Goal: Task Accomplishment & Management: Manage account settings

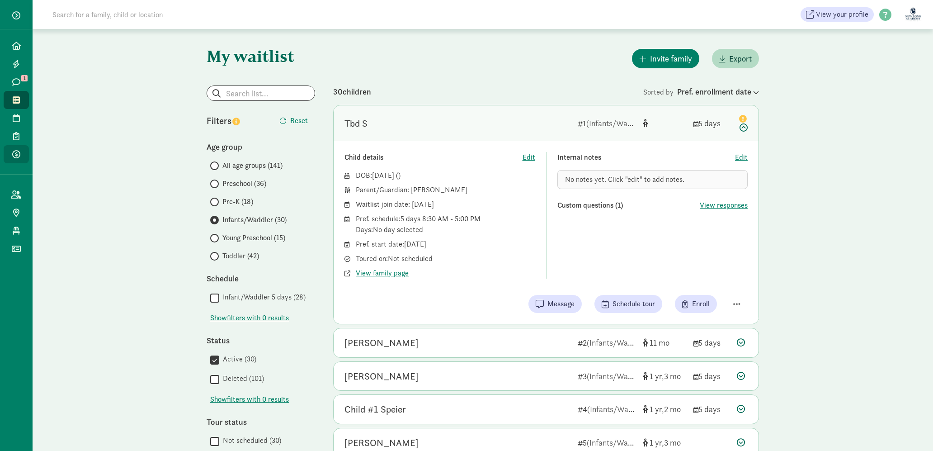
scroll to position [42, 0]
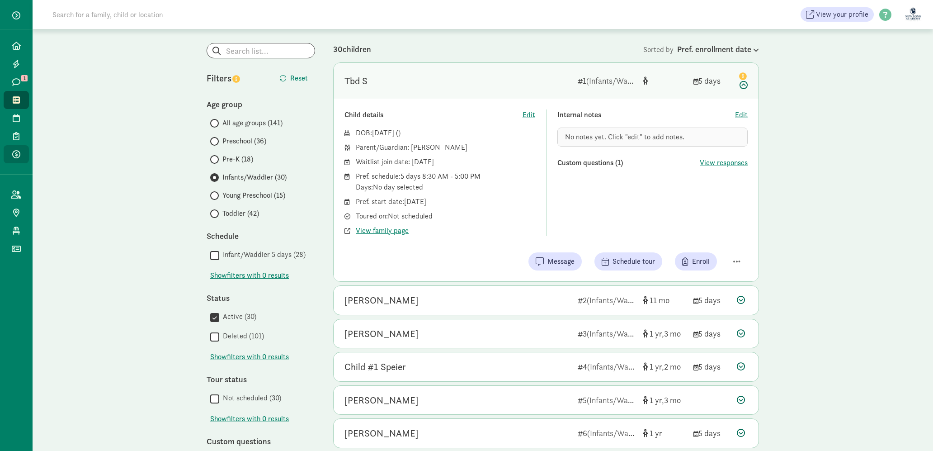
click at [21, 157] on span "Payments" at bounding box center [21, 154] width 0 height 11
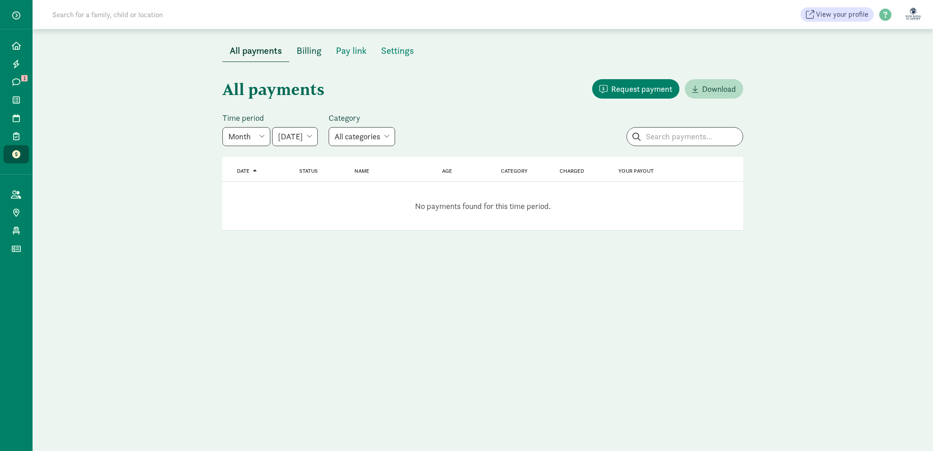
click at [308, 54] on span "Billing" at bounding box center [309, 50] width 25 height 14
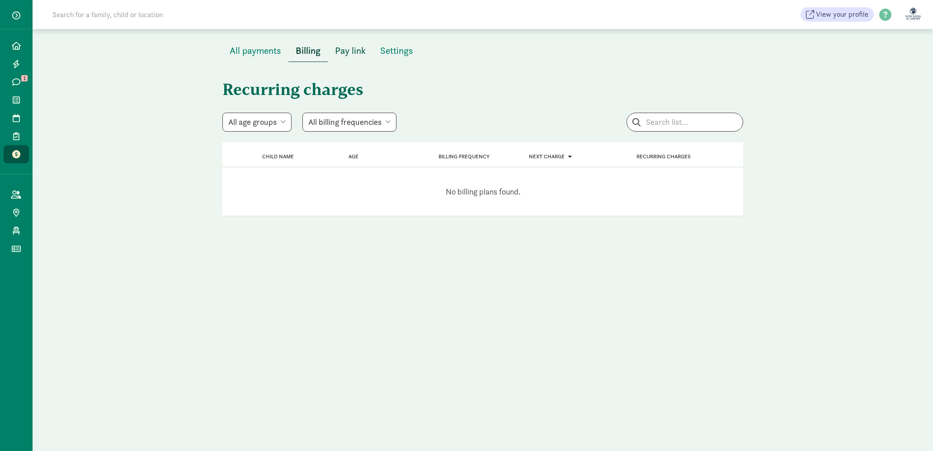
click at [359, 51] on span "Pay link" at bounding box center [350, 50] width 31 height 14
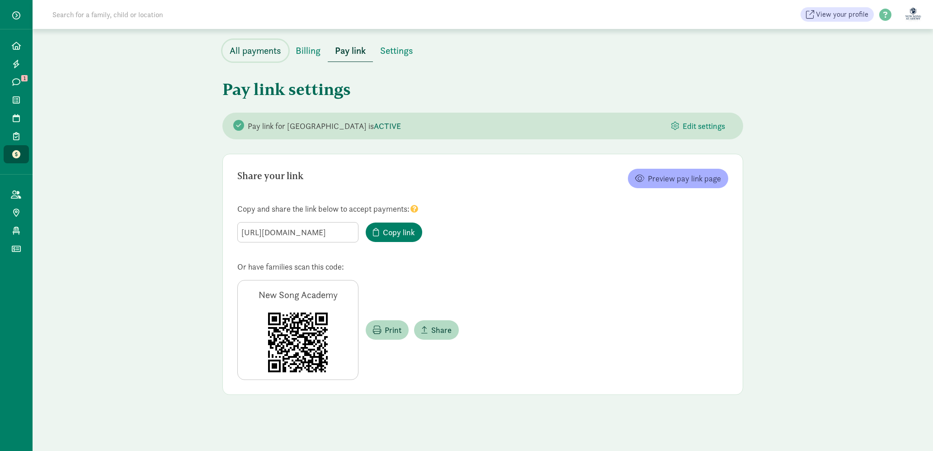
click at [268, 57] on span "All payments" at bounding box center [256, 50] width 52 height 14
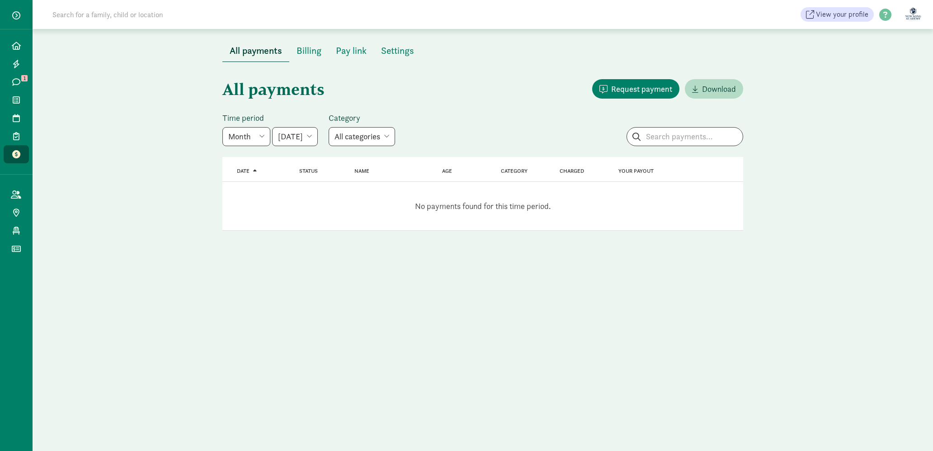
click at [395, 134] on select "All categories Tuition Donation Deposit Waitlist fee" at bounding box center [362, 136] width 66 height 19
click at [243, 124] on div "Time period Week Year Month Custom June 2025 July 2025 August 2025 September 20…" at bounding box center [269, 129] width 95 height 33
click at [246, 132] on select "Week Year Month Custom" at bounding box center [246, 136] width 48 height 19
select select "year"
click at [222, 127] on select "Week Year Month Custom" at bounding box center [246, 136] width 48 height 19
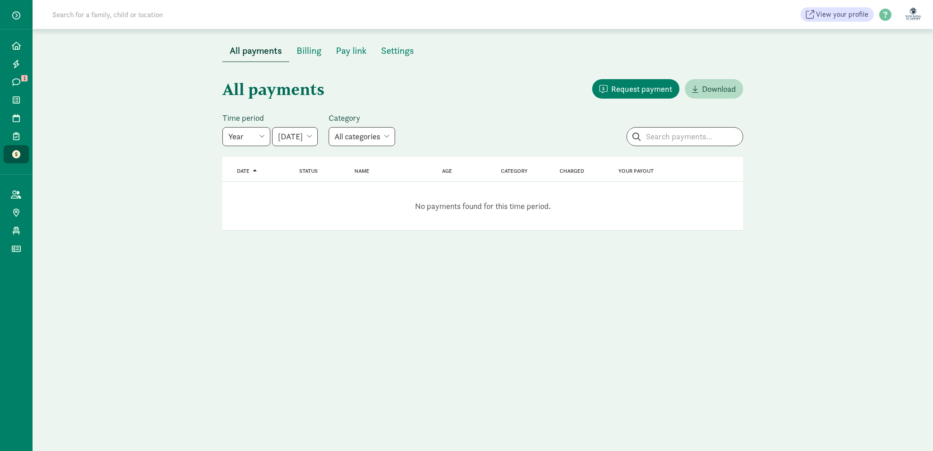
select select "2025-01-01"
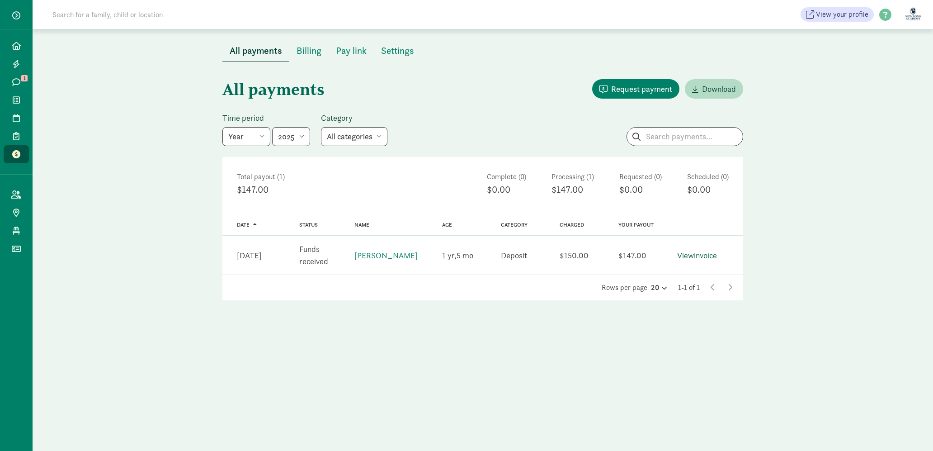
click at [694, 258] on link "View invoice" at bounding box center [697, 255] width 40 height 10
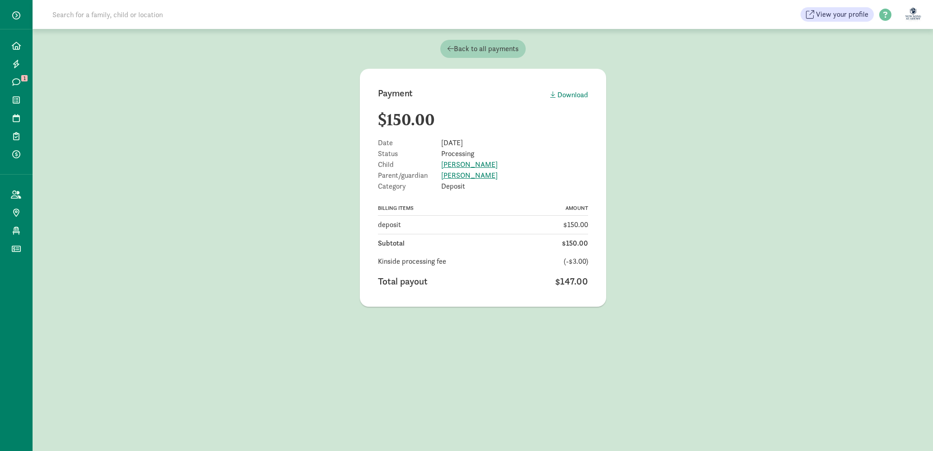
click at [471, 53] on span "Back to all payments" at bounding box center [482, 48] width 71 height 11
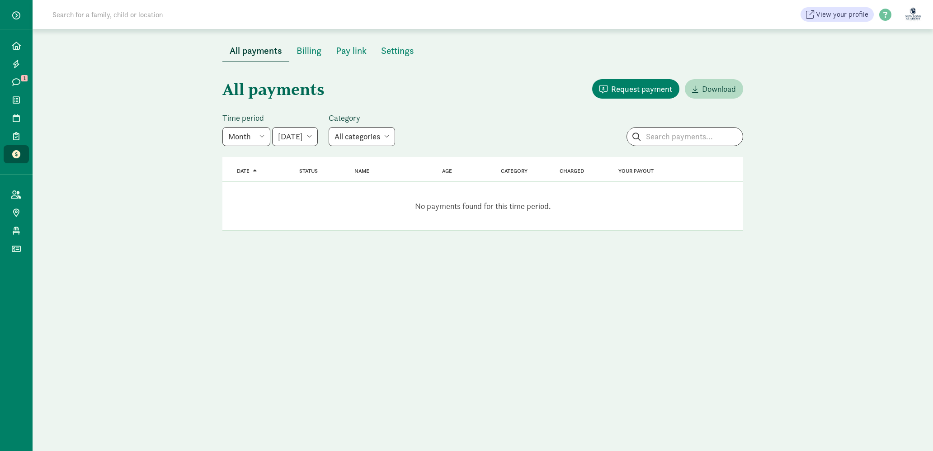
click at [256, 134] on select "Week Year Month Custom" at bounding box center [246, 136] width 48 height 19
select select "year"
click at [222, 127] on select "Week Year Month Custom" at bounding box center [246, 136] width 48 height 19
select select "[DATE]"
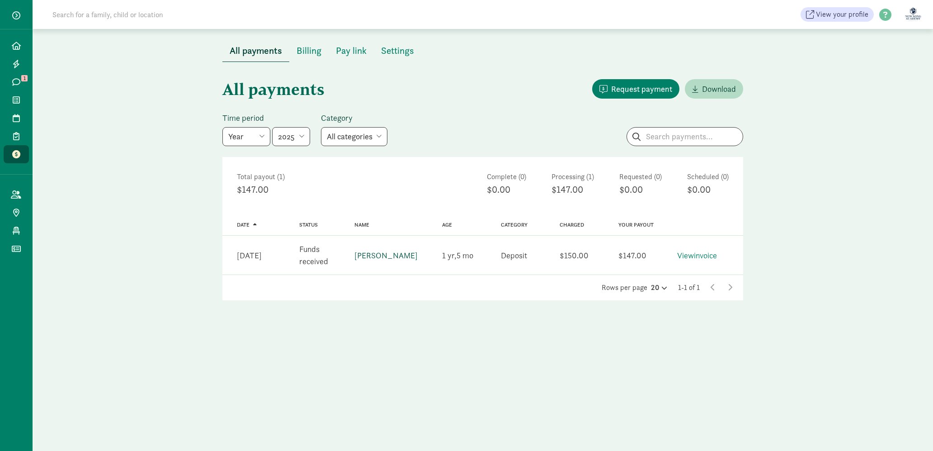
click at [371, 253] on link "[PERSON_NAME]" at bounding box center [385, 255] width 63 height 10
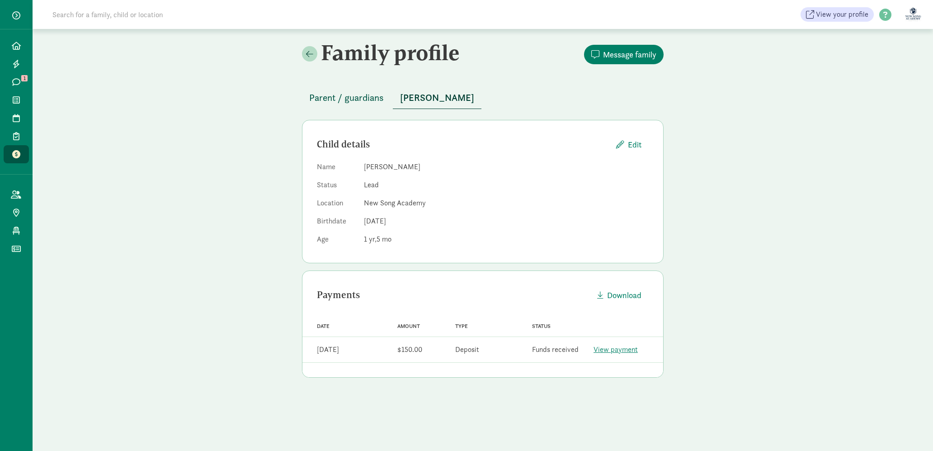
click at [372, 90] on button "Parent / guardians" at bounding box center [346, 98] width 89 height 22
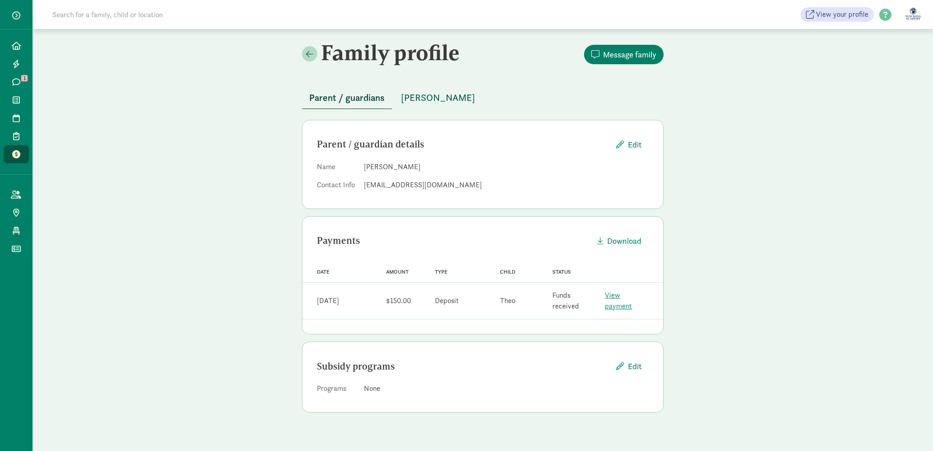
click at [415, 100] on span "[PERSON_NAME]" at bounding box center [438, 97] width 74 height 14
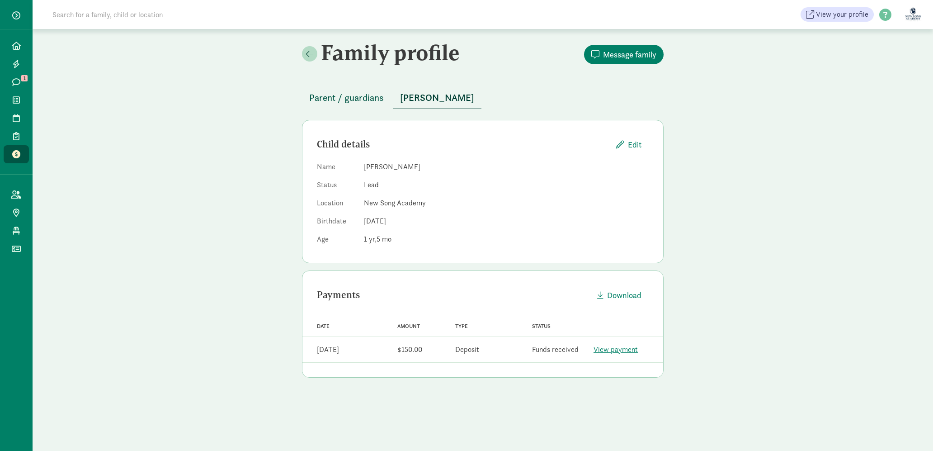
click at [334, 98] on span "Parent / guardians" at bounding box center [346, 97] width 75 height 14
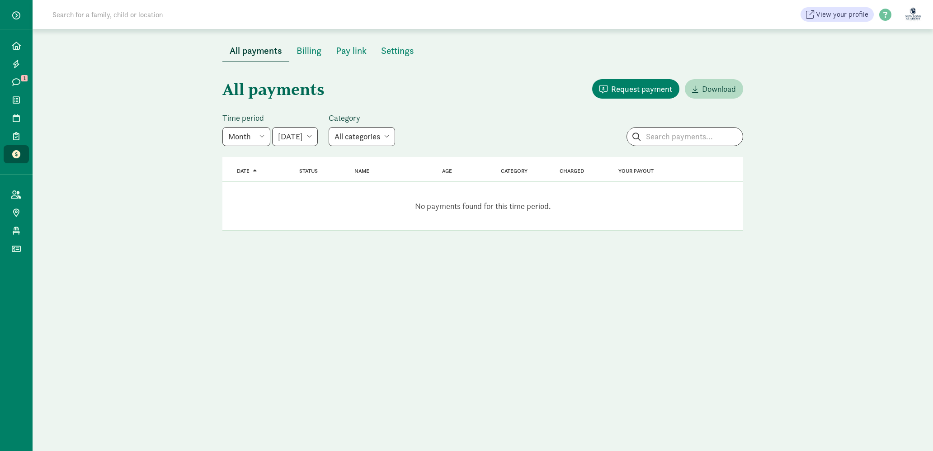
click at [265, 137] on select "Week Year Month Custom" at bounding box center [246, 136] width 48 height 19
select select "year"
click at [222, 127] on select "Week Year Month Custom" at bounding box center [246, 136] width 48 height 19
select select "2025-01-01"
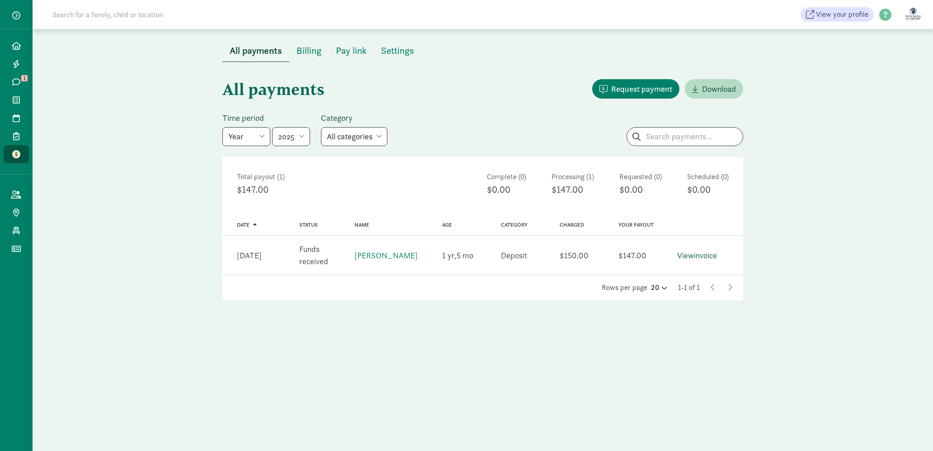
click at [708, 256] on link "View invoice" at bounding box center [697, 255] width 40 height 10
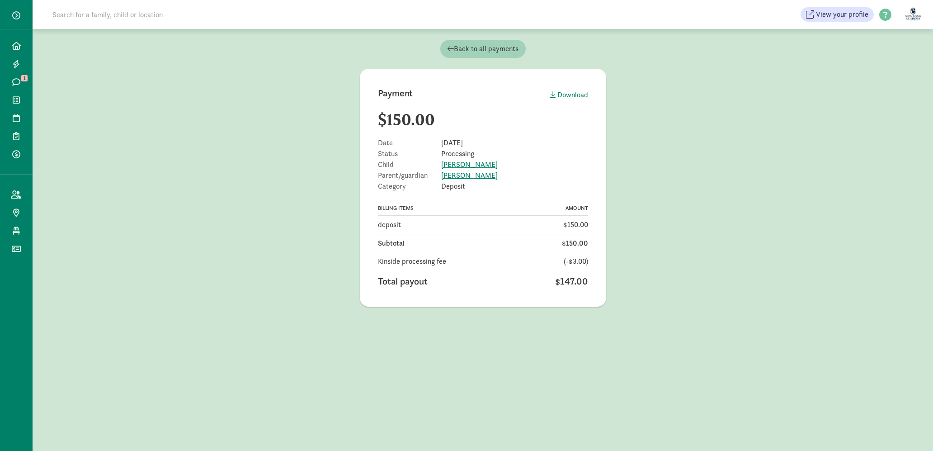
click at [456, 45] on span "Back to all payments" at bounding box center [482, 48] width 71 height 11
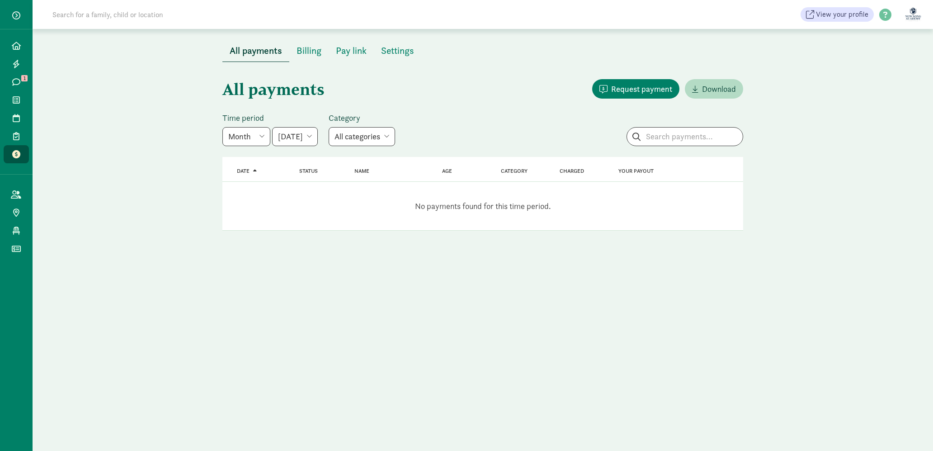
click at [260, 136] on select "Week Year Month Custom" at bounding box center [246, 136] width 48 height 19
select select "year"
click at [222, 127] on select "Week Year Month Custom" at bounding box center [246, 136] width 48 height 19
select select "[DATE]"
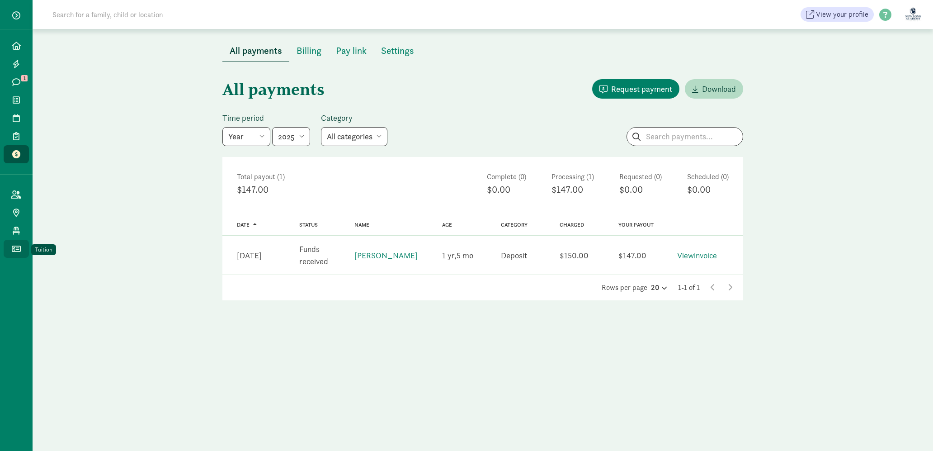
click at [16, 245] on icon at bounding box center [16, 249] width 9 height 8
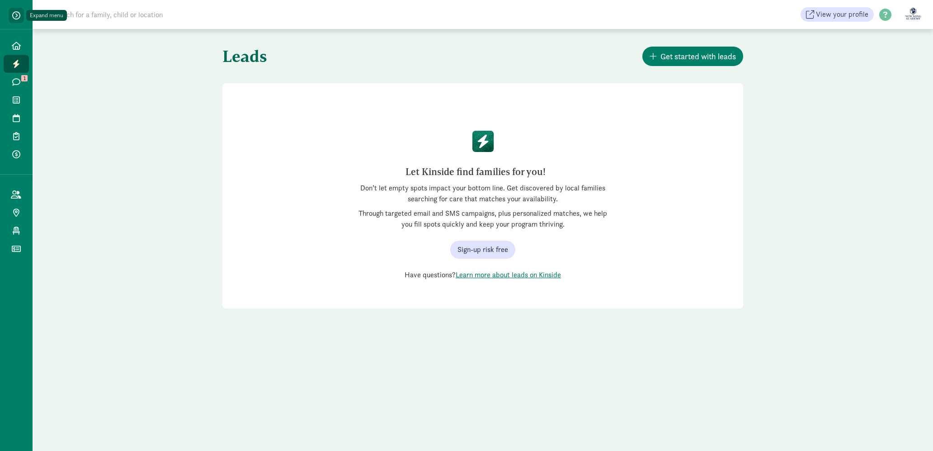
click at [23, 12] on button "button" at bounding box center [16, 15] width 15 height 15
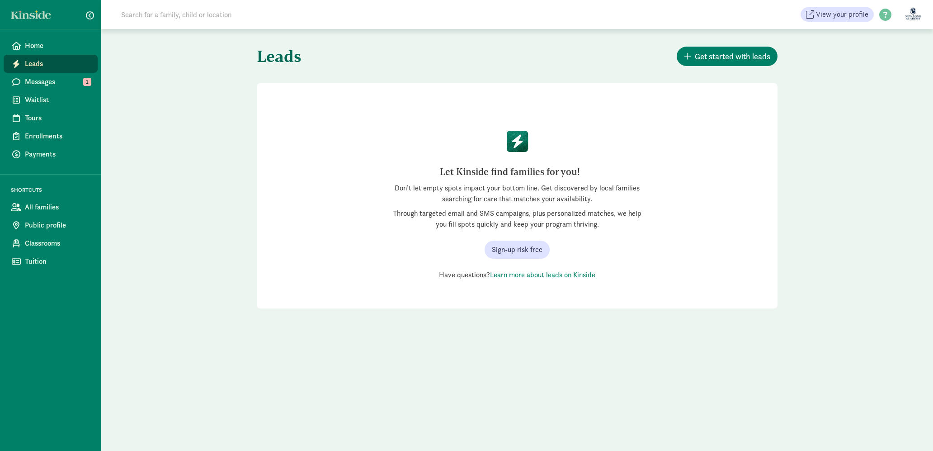
click at [36, 14] on link at bounding box center [33, 14] width 45 height 9
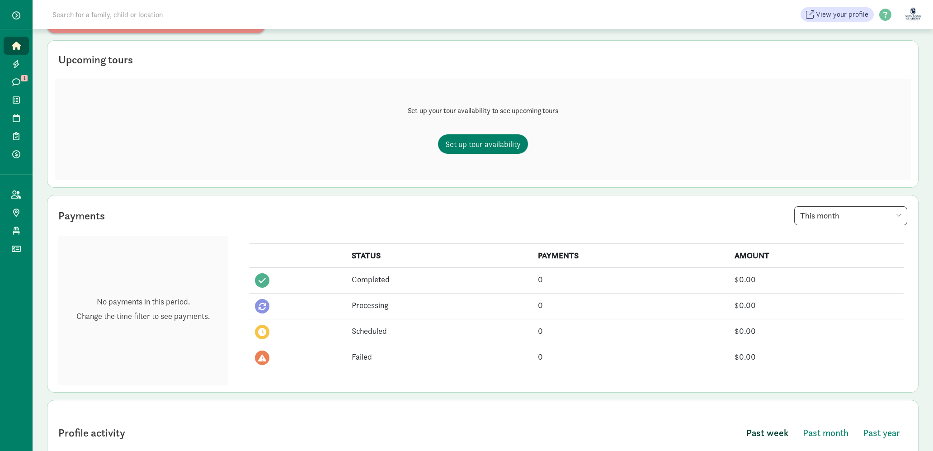
scroll to position [135, 0]
click at [895, 216] on select "This week This month This year" at bounding box center [850, 215] width 113 height 19
select select "year"
click at [794, 206] on select "This week This month This year" at bounding box center [850, 215] width 113 height 19
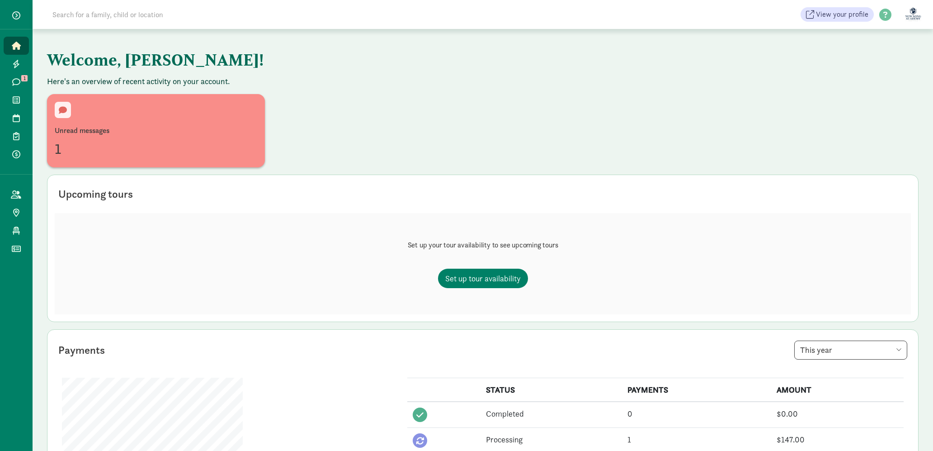
scroll to position [0, 0]
click at [903, 12] on figure at bounding box center [913, 15] width 22 height 22
click at [902, 34] on link "User Profile" at bounding box center [905, 34] width 36 height 11
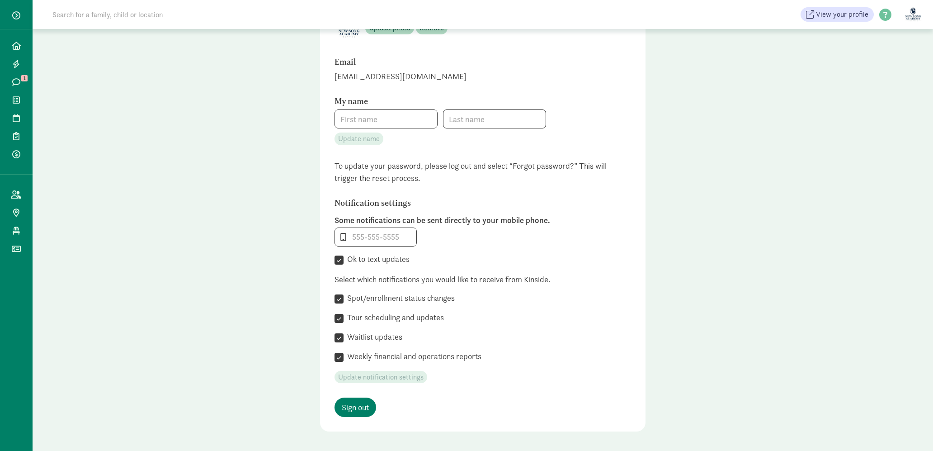
type input "[PERSON_NAME]"
type input "You"
type input "[PHONE_NUMBER]"
checkbox input "true"
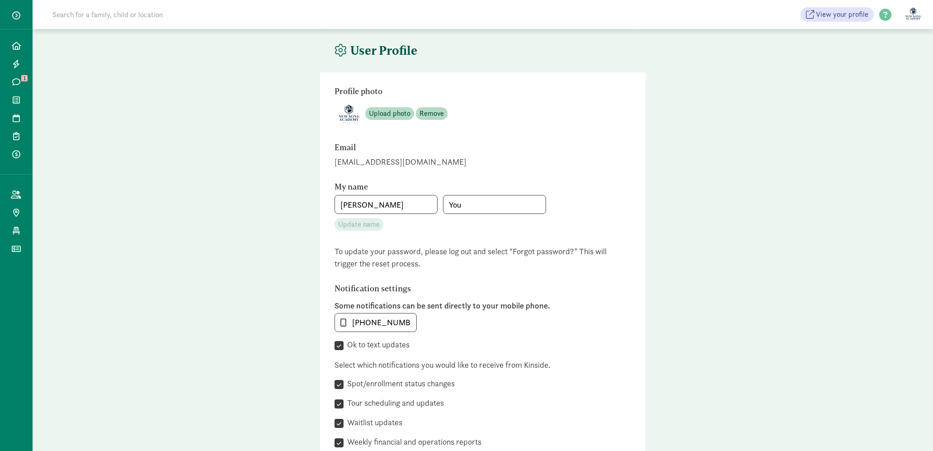
scroll to position [52, 0]
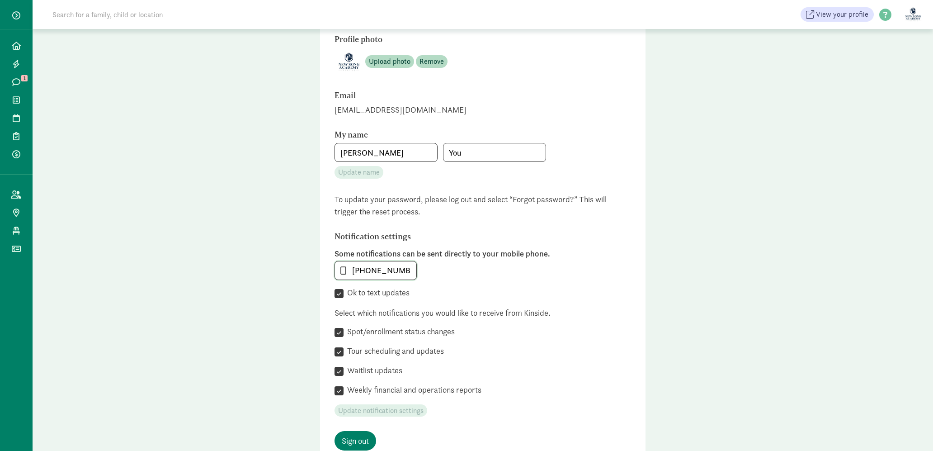
click at [397, 268] on input "[PHONE_NUMBER]" at bounding box center [375, 270] width 81 height 18
click at [397, 268] on input "+14257746300" at bounding box center [375, 270] width 81 height 18
type input "4"
type input "4256780173"
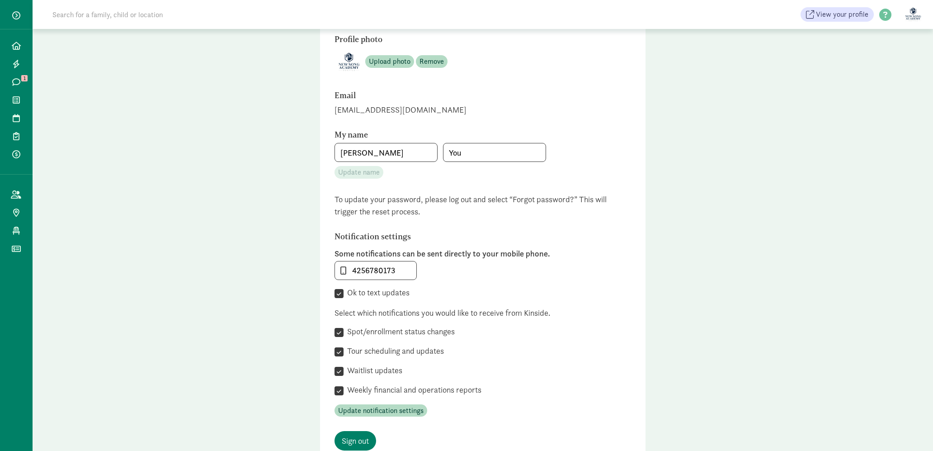
click at [566, 268] on div "4256780173" at bounding box center [482, 270] width 297 height 19
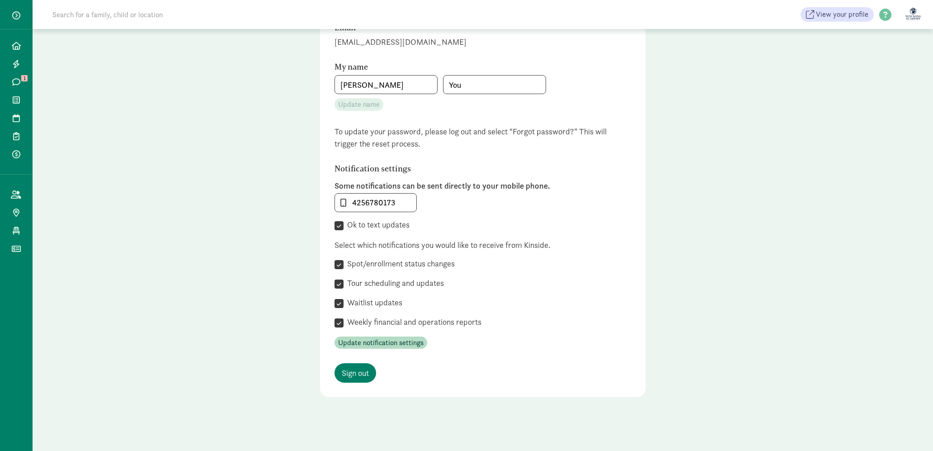
scroll to position [111, 0]
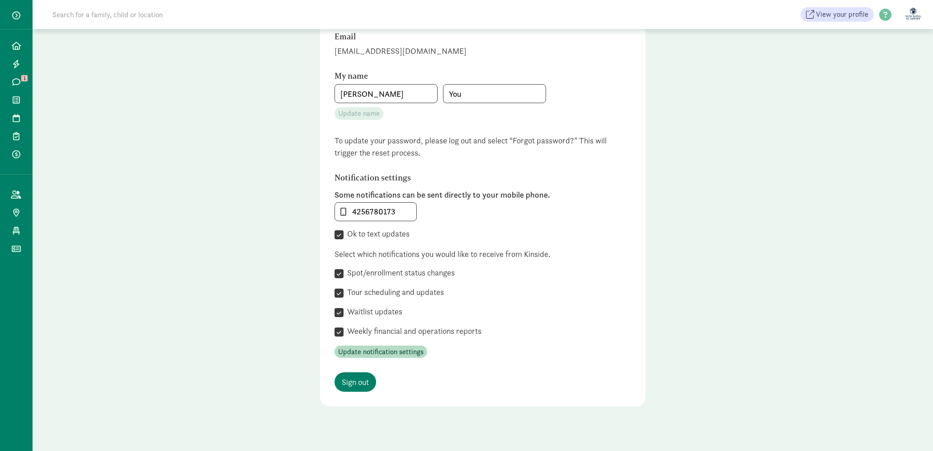
click at [343, 234] on input "Ok to text updates" at bounding box center [338, 234] width 9 height 12
checkbox input "false"
click at [482, 226] on div "Some notifications can be sent directly to your mobile phone. 4256780173  Ok t…" at bounding box center [482, 214] width 297 height 51
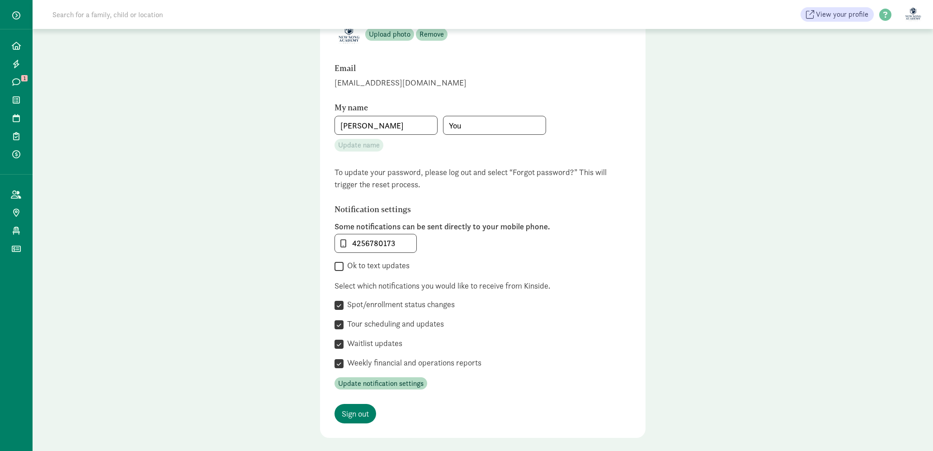
scroll to position [0, 0]
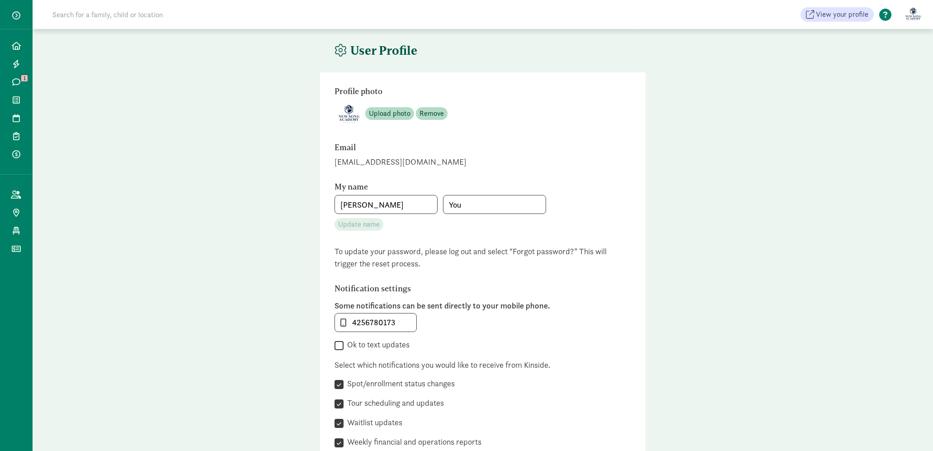
click at [890, 14] on span at bounding box center [885, 15] width 23 height 12
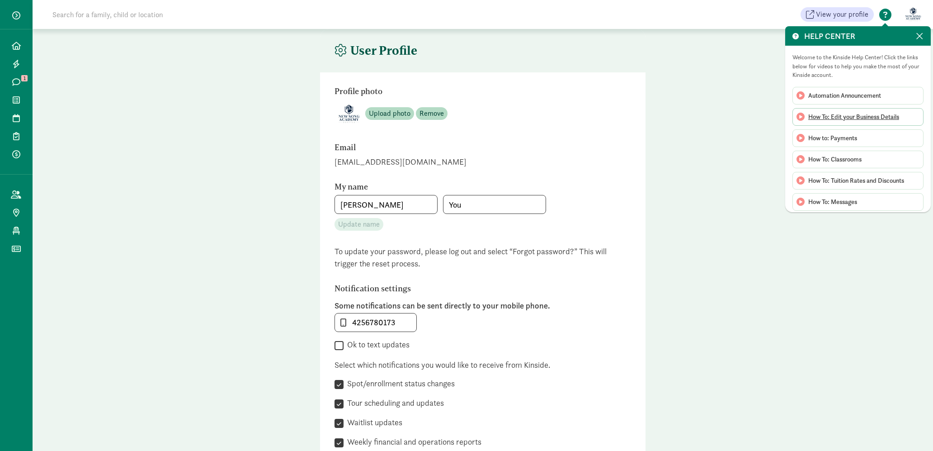
click at [877, 114] on span "How To: Edit your Business Details" at bounding box center [853, 116] width 91 height 9
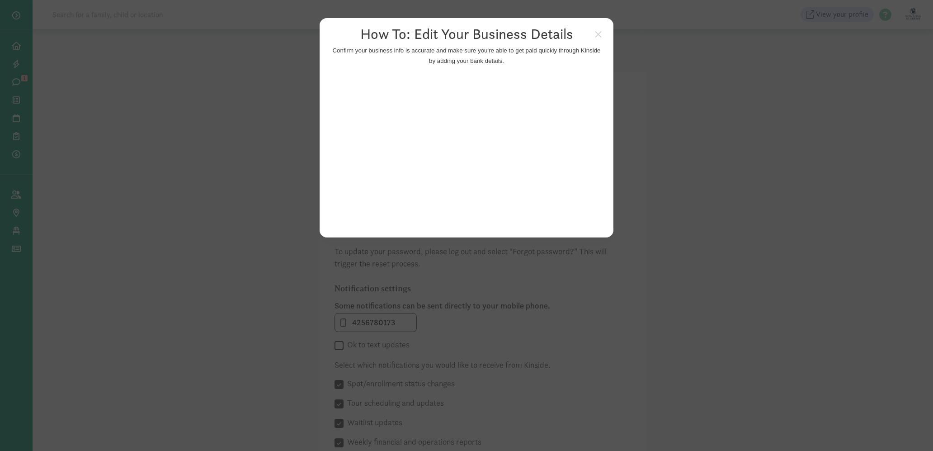
click at [667, 151] on appcues "× How To: Edit Your Business Details Confirm your business info is accurate and…" at bounding box center [466, 225] width 933 height 451
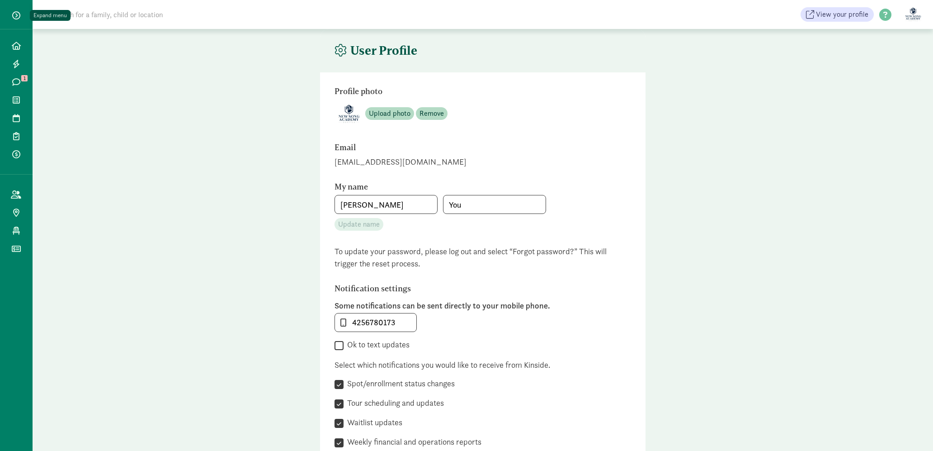
click at [14, 16] on span "button" at bounding box center [16, 15] width 8 height 8
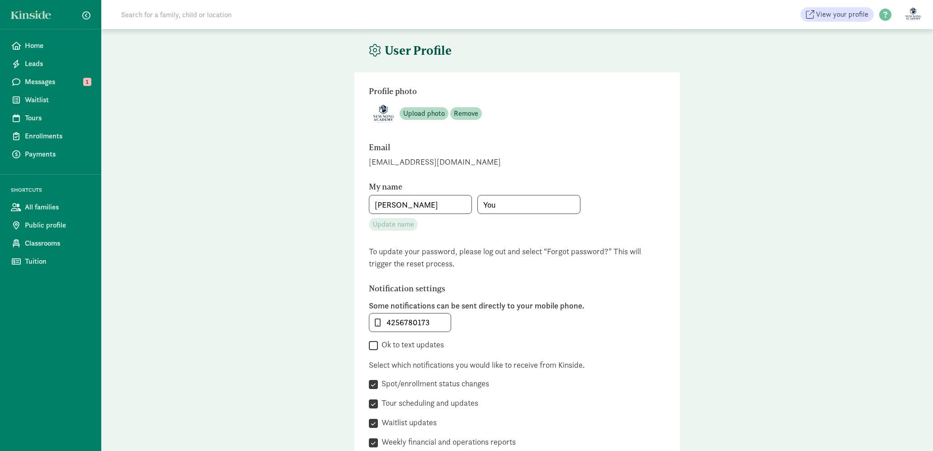
click at [909, 14] on figure at bounding box center [913, 15] width 22 height 22
click at [890, 17] on span at bounding box center [885, 15] width 23 height 12
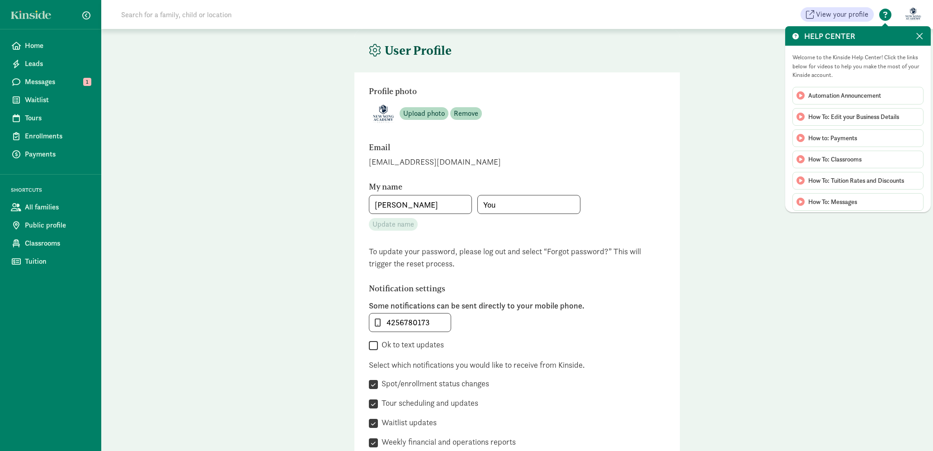
click at [890, 17] on span at bounding box center [885, 15] width 23 height 12
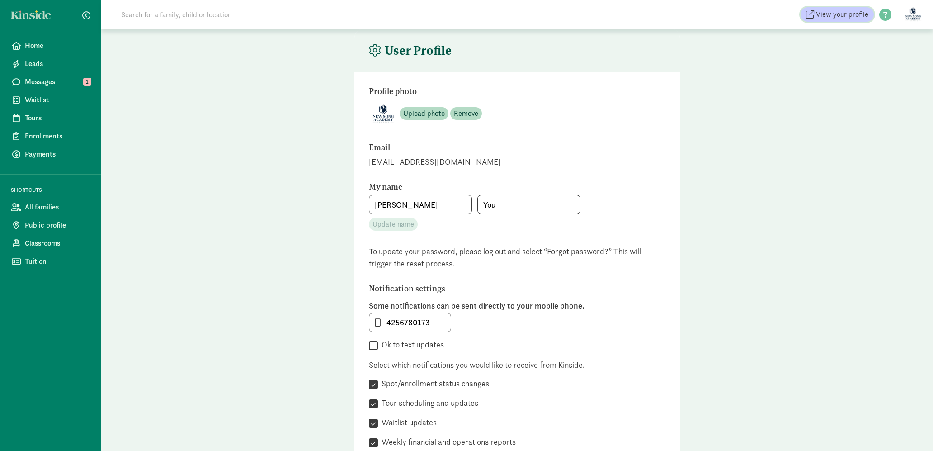
click at [856, 15] on span "View your profile" at bounding box center [842, 14] width 52 height 11
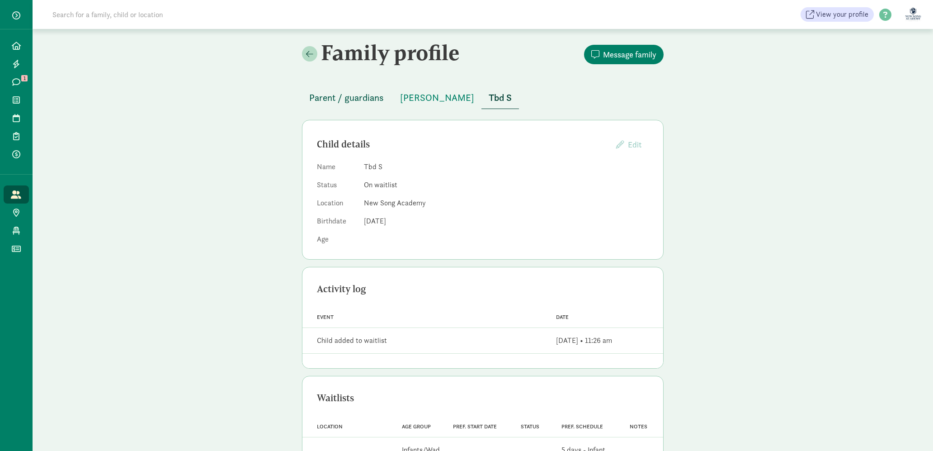
click at [371, 89] on button "Parent / guardians" at bounding box center [346, 98] width 89 height 22
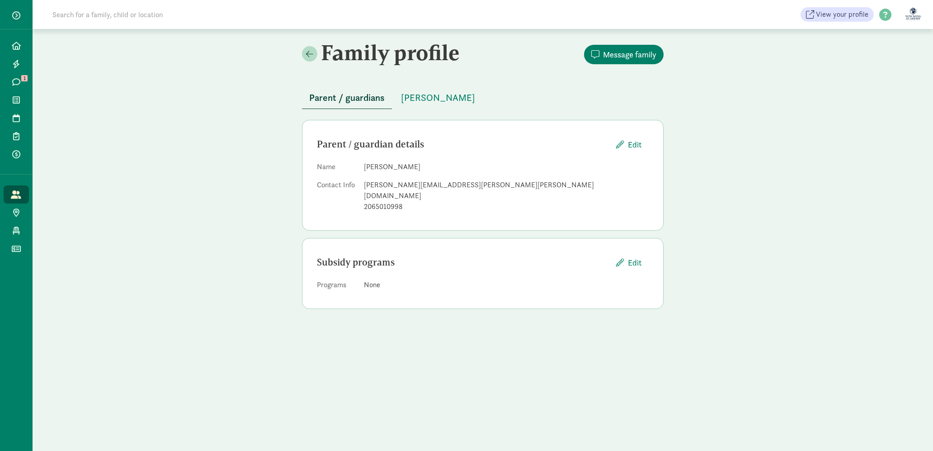
click at [511, 65] on div "Family profile Message family" at bounding box center [483, 49] width 362 height 40
